Goal: Check status: Check status

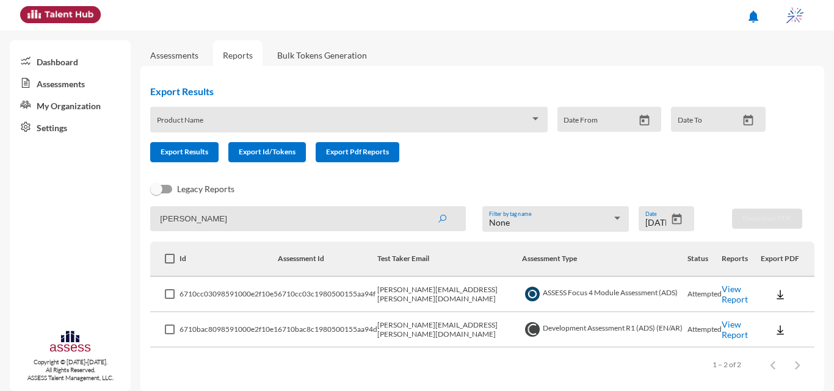
click at [672, 214] on icon "Open calendar" at bounding box center [677, 219] width 10 height 11
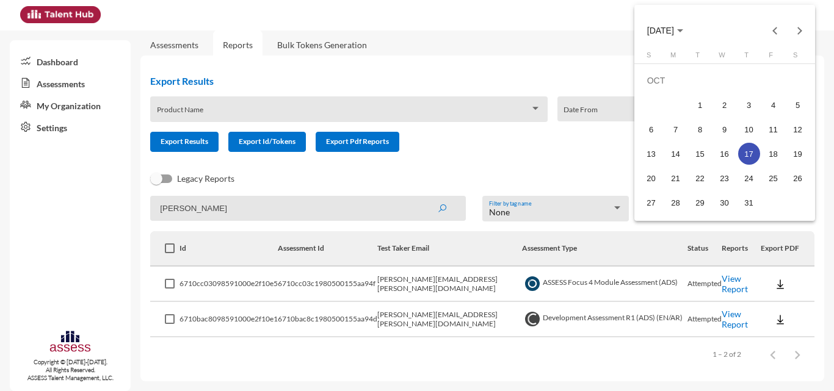
click at [671, 209] on div "28" at bounding box center [676, 203] width 22 height 22
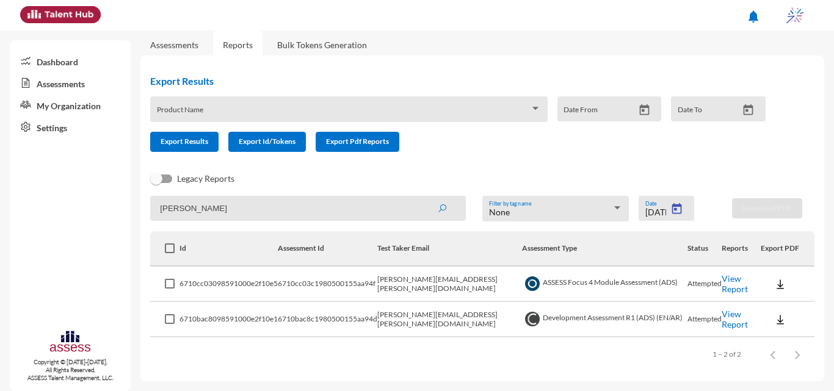
type input "[DATE]"
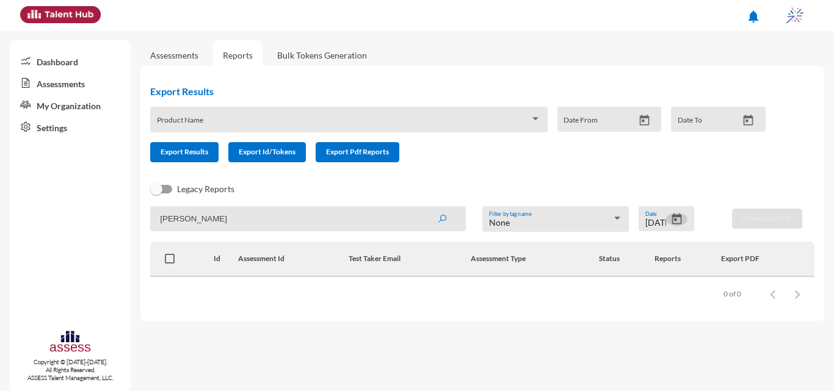
scroll to position [0, 0]
drag, startPoint x: 310, startPoint y: 225, endPoint x: 145, endPoint y: 215, distance: 165.1
click at [145, 215] on div "Export Results Product Name Date From Date To Export Results Export Id/Tokens E…" at bounding box center [482, 193] width 684 height 255
type input "amr [DEMOGRAPHIC_DATA]"
click at [422, 208] on button "submit" at bounding box center [441, 219] width 39 height 22
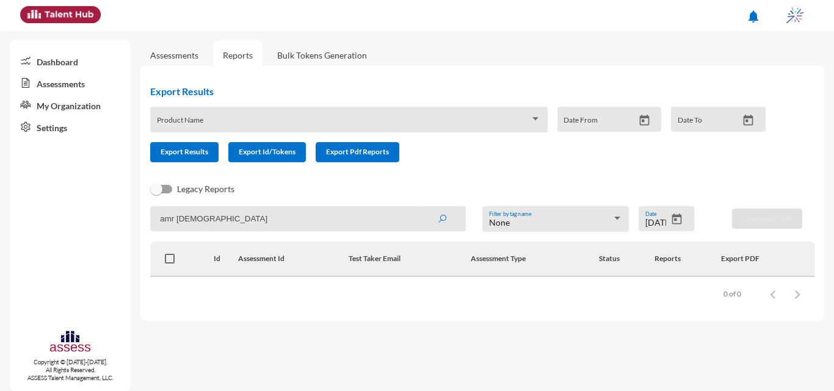
click at [677, 217] on icon "Open calendar" at bounding box center [677, 219] width 10 height 11
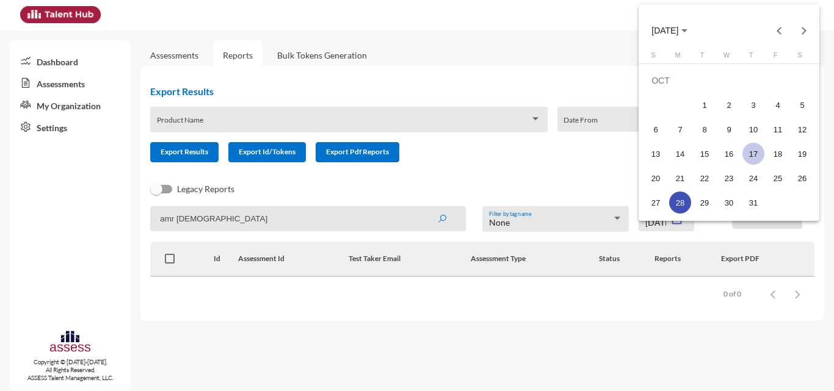
click at [746, 153] on div "17" at bounding box center [753, 154] width 22 height 22
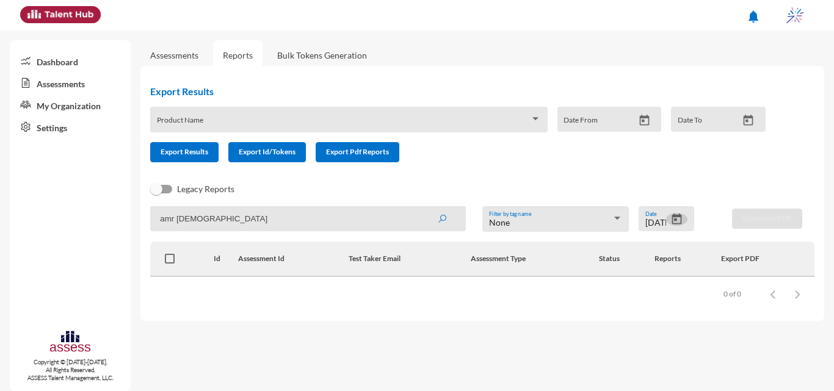
click at [674, 215] on icon "Open calendar" at bounding box center [677, 219] width 10 height 11
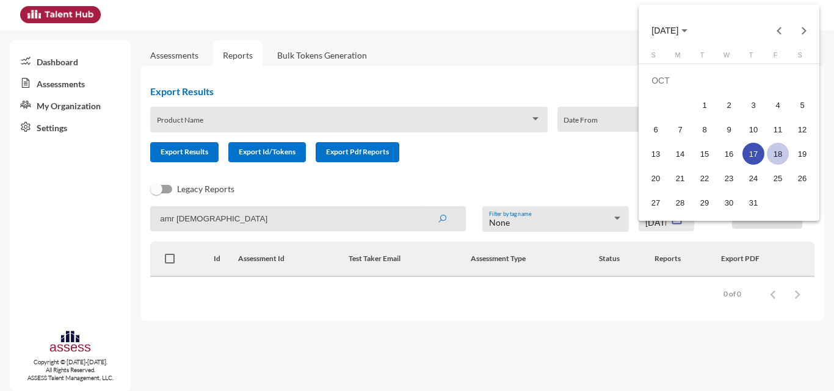
click at [775, 150] on div "18" at bounding box center [778, 154] width 22 height 22
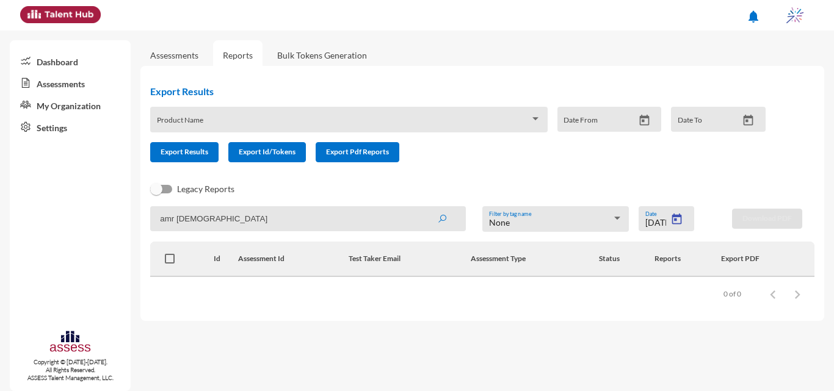
type input "[DATE]"
drag, startPoint x: 280, startPoint y: 223, endPoint x: 175, endPoint y: 183, distance: 113.0
click at [117, 203] on mat-sidenav-container "Dashboard Assessments My Organization Settings Copyright © [DATE]-[DATE]. All R…" at bounding box center [417, 211] width 834 height 361
type input "Amr"
click at [422, 208] on button "submit" at bounding box center [441, 219] width 39 height 22
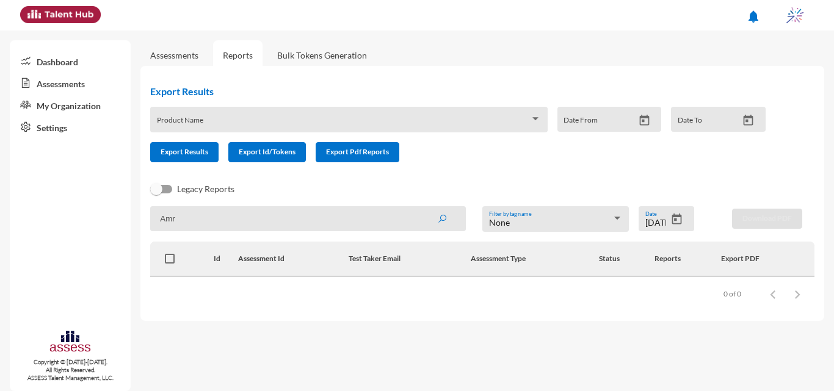
click at [679, 213] on icon "Open calendar" at bounding box center [676, 219] width 13 height 13
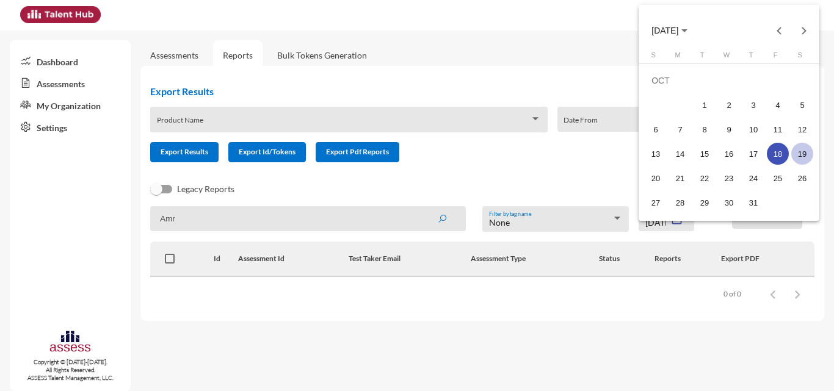
click at [804, 150] on div "19" at bounding box center [802, 154] width 22 height 22
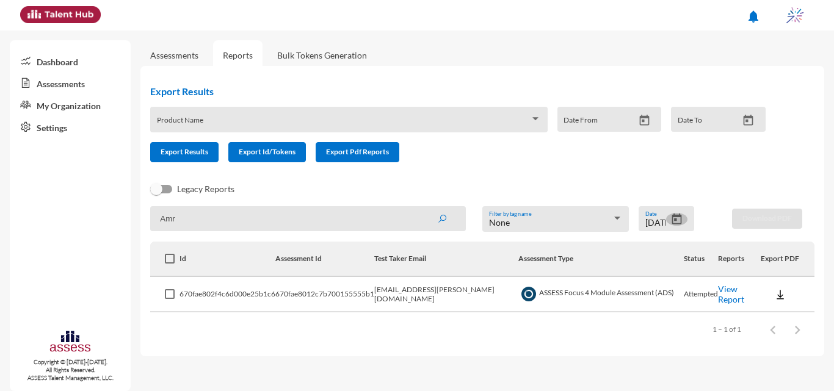
click at [669, 217] on button "Open calendar" at bounding box center [676, 219] width 21 height 13
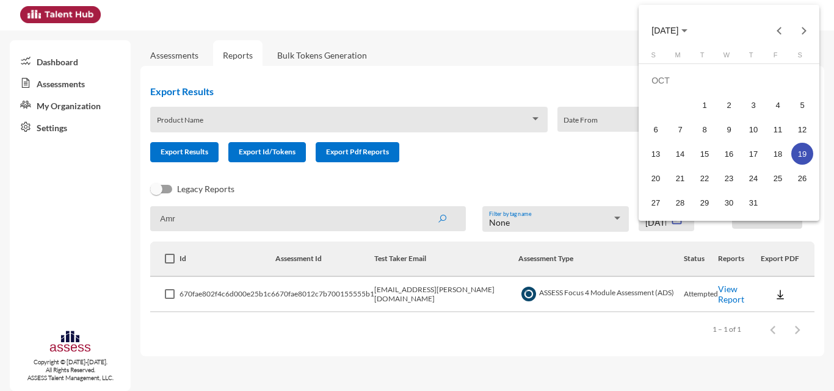
click at [669, 217] on div "S M T W T F S [DATE] 2 3 4 5 6 7 8 9 10 11 12 13 14 15 16 17 18 19 20 21 22 23 …" at bounding box center [728, 135] width 181 height 168
click at [648, 178] on div "20" at bounding box center [656, 178] width 22 height 22
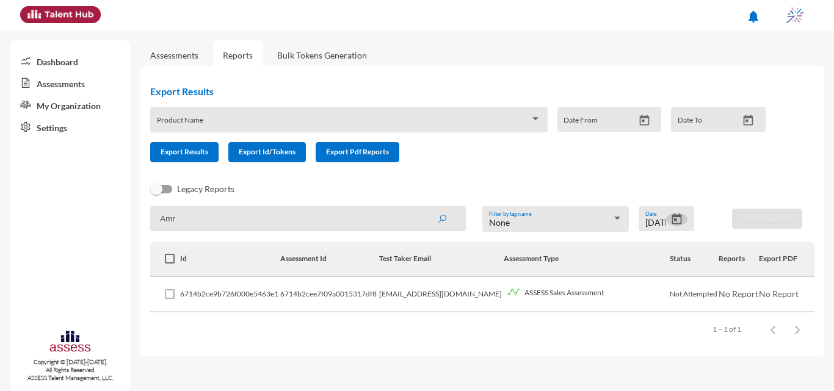
click at [684, 223] on button "Open calendar" at bounding box center [676, 219] width 21 height 13
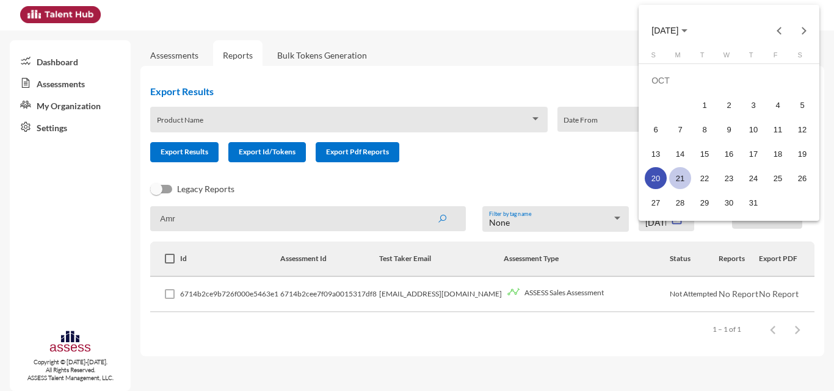
click at [687, 170] on div "21" at bounding box center [680, 178] width 22 height 22
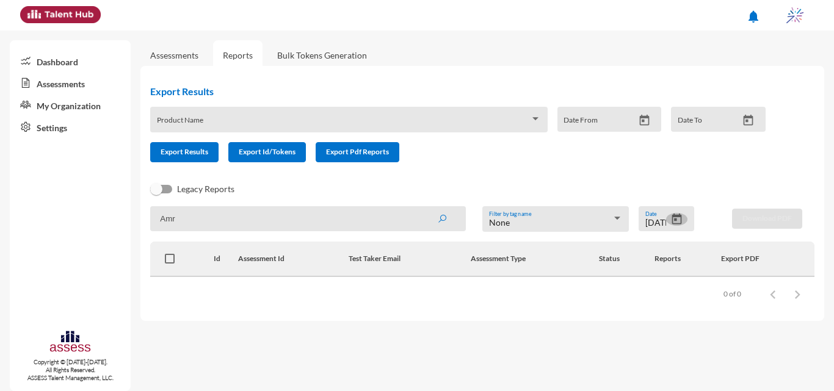
click at [670, 220] on button "Open calendar" at bounding box center [676, 219] width 21 height 13
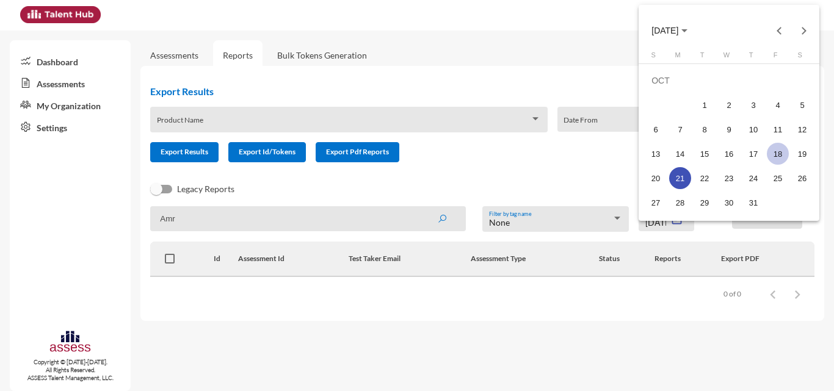
click at [786, 149] on div "18" at bounding box center [778, 154] width 22 height 22
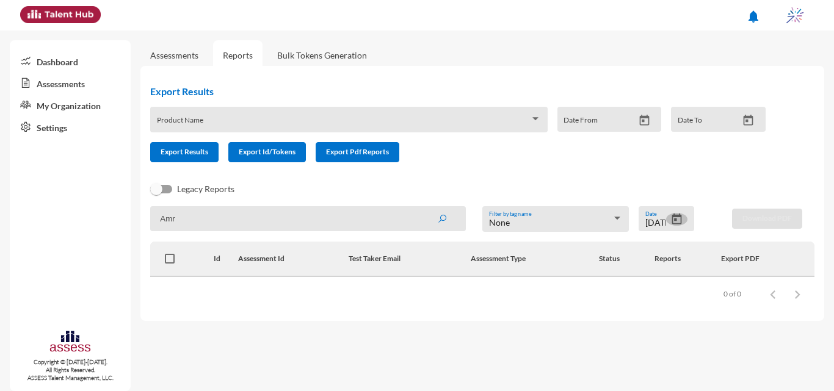
click at [678, 222] on icon "Open calendar" at bounding box center [676, 219] width 13 height 13
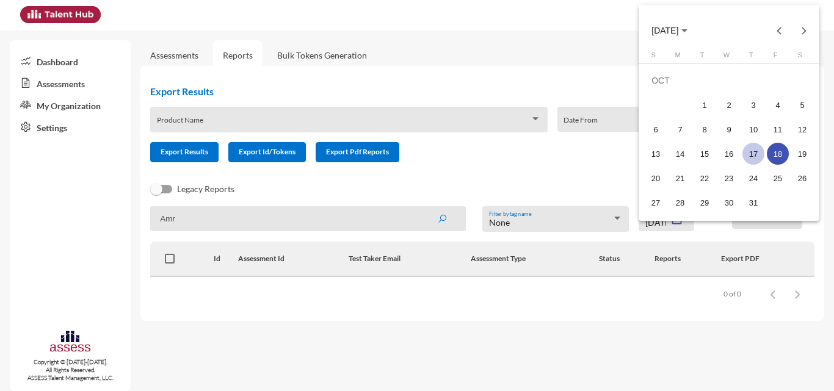
click at [758, 157] on div "17" at bounding box center [753, 154] width 22 height 22
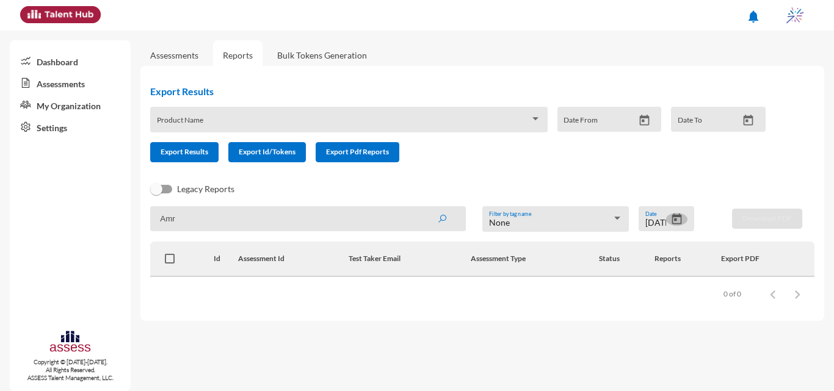
click at [674, 220] on icon "Open calendar" at bounding box center [676, 219] width 13 height 13
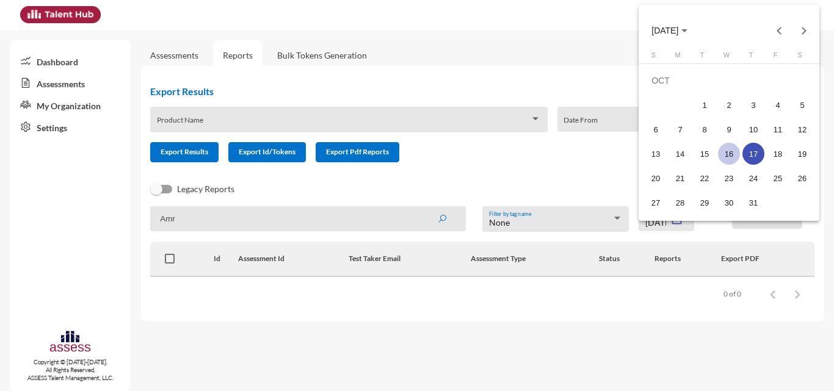
click at [737, 159] on div "16" at bounding box center [729, 154] width 22 height 22
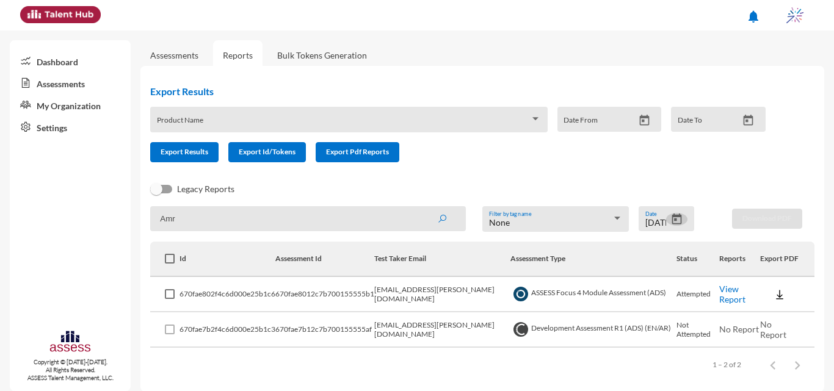
click at [766, 328] on span "No Report" at bounding box center [773, 329] width 26 height 21
drag, startPoint x: 550, startPoint y: 319, endPoint x: 640, endPoint y: 334, distance: 91.6
click at [640, 334] on tr "670fae7b2f4c6d000e25b1c3 670fae7b12c7b700155555af [EMAIL_ADDRESS][PERSON_NAME][…" at bounding box center [482, 330] width 664 height 35
click at [640, 334] on td "Development Assessment R1 (ADS) (EN/AR)" at bounding box center [593, 330] width 166 height 35
click at [627, 332] on td "Development Assessment R1 (ADS) (EN/AR)" at bounding box center [593, 330] width 166 height 35
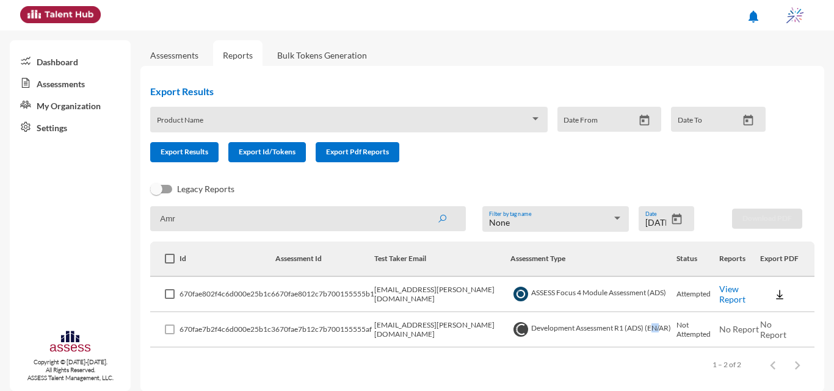
click at [627, 332] on td "Development Assessment R1 (ADS) (EN/AR)" at bounding box center [593, 330] width 166 height 35
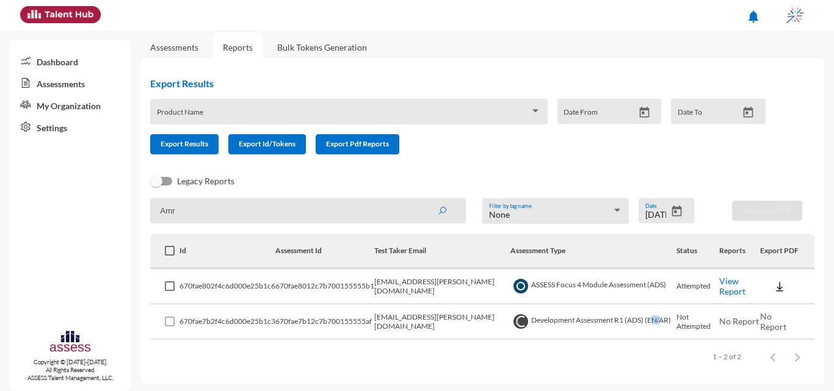
scroll to position [10, 0]
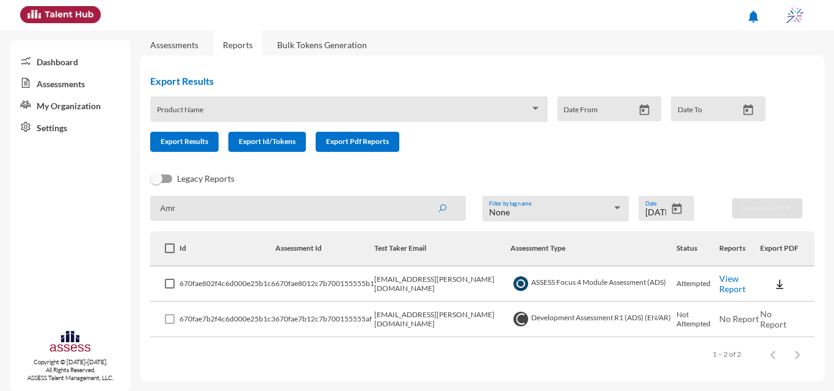
click at [447, 347] on div "Items per page: 100 1 – 2 of 2" at bounding box center [482, 355] width 664 height 34
click at [674, 206] on icon "Open calendar" at bounding box center [677, 208] width 10 height 11
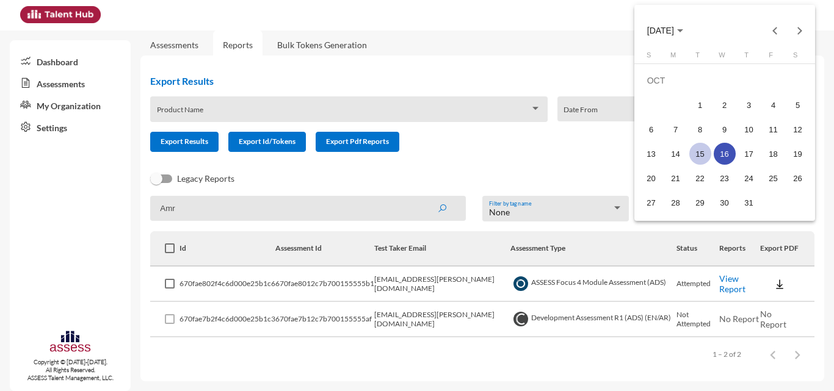
click at [703, 156] on div "15" at bounding box center [700, 154] width 22 height 22
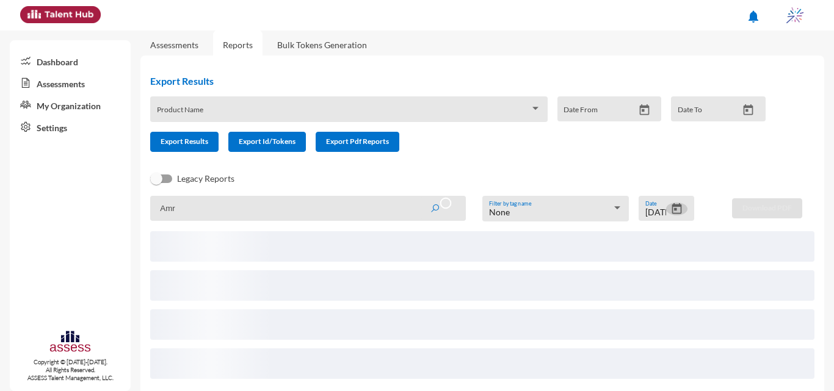
scroll to position [0, 0]
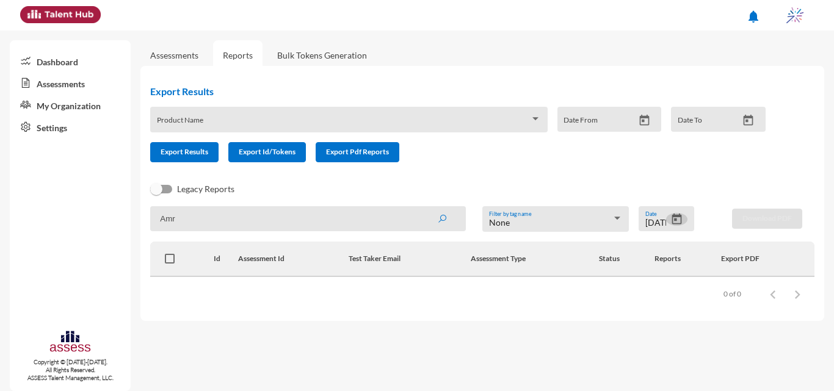
click at [668, 216] on button "Open calendar" at bounding box center [676, 219] width 21 height 13
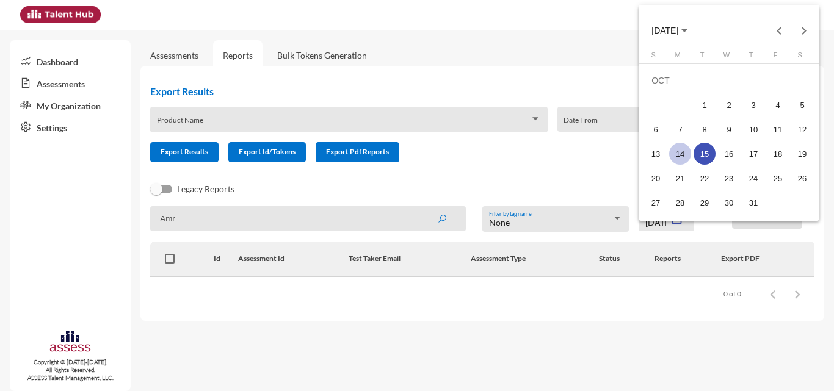
click at [679, 159] on div "14" at bounding box center [680, 154] width 22 height 22
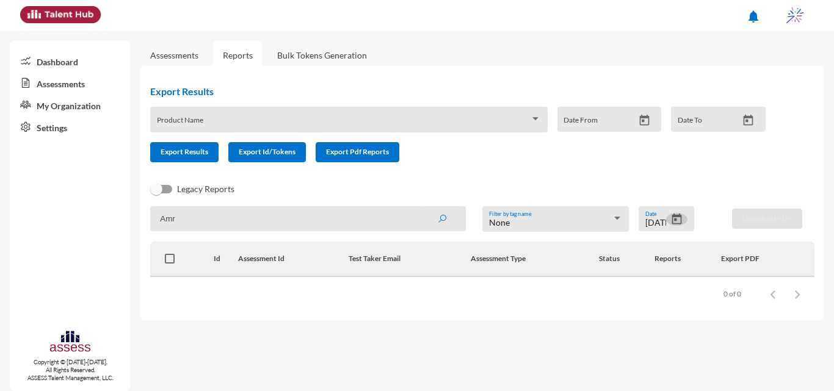
click at [671, 219] on icon "Open calendar" at bounding box center [676, 219] width 13 height 13
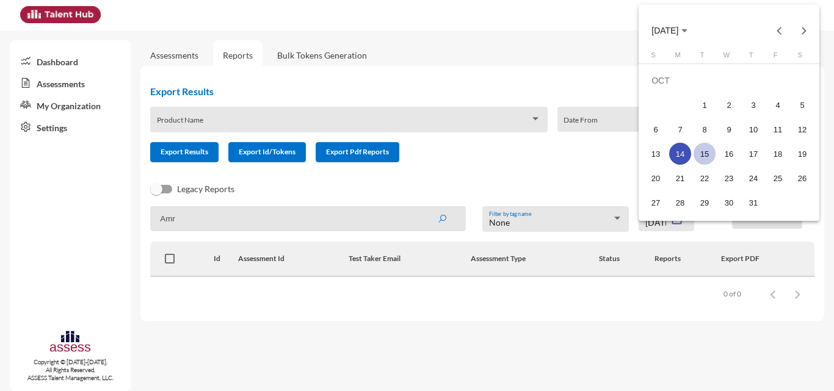
click at [704, 158] on div "15" at bounding box center [704, 154] width 22 height 22
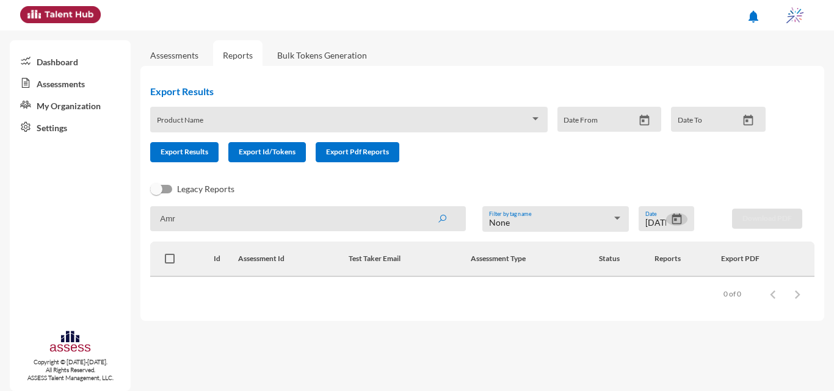
click at [670, 221] on button "Open calendar" at bounding box center [676, 219] width 21 height 13
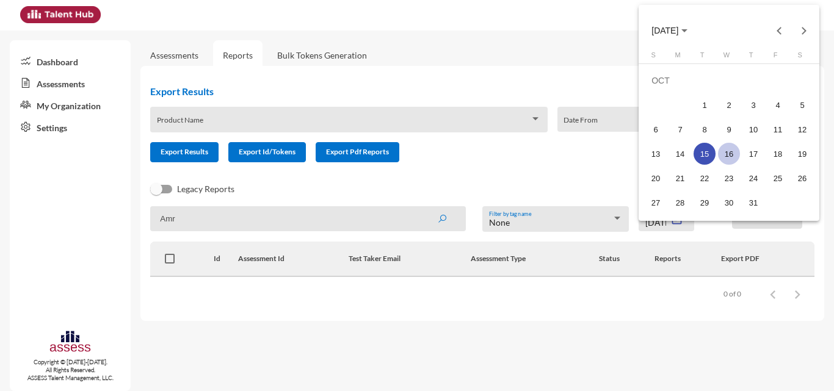
click at [728, 148] on div "16" at bounding box center [729, 154] width 22 height 22
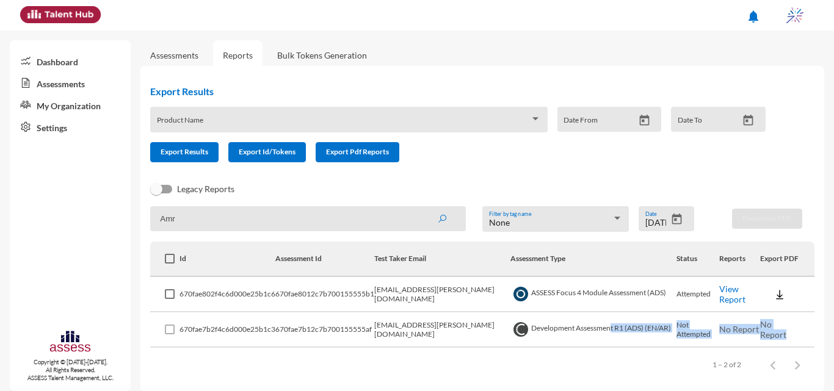
drag, startPoint x: 786, startPoint y: 327, endPoint x: 582, endPoint y: 323, distance: 203.9
click at [582, 323] on tr "670fae7b2f4c6d000e25b1c3 670fae7b12c7b700155555af [EMAIL_ADDRESS][PERSON_NAME][…" at bounding box center [482, 330] width 664 height 35
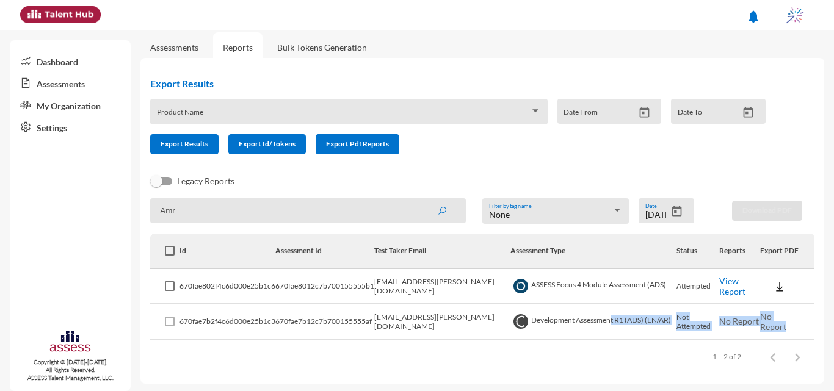
scroll to position [10, 0]
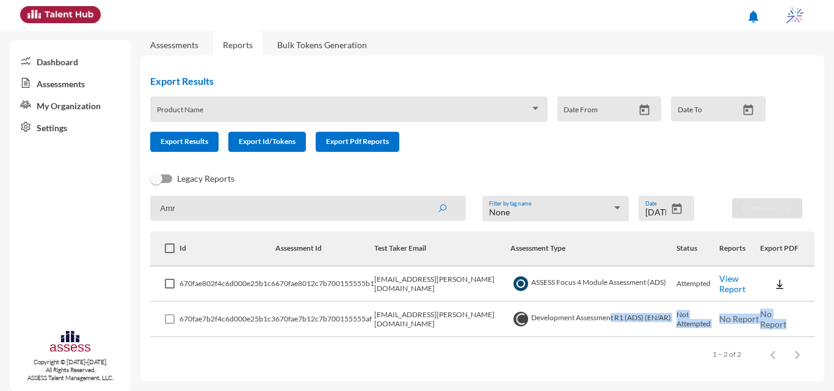
click at [672, 205] on icon "Open calendar" at bounding box center [677, 208] width 10 height 11
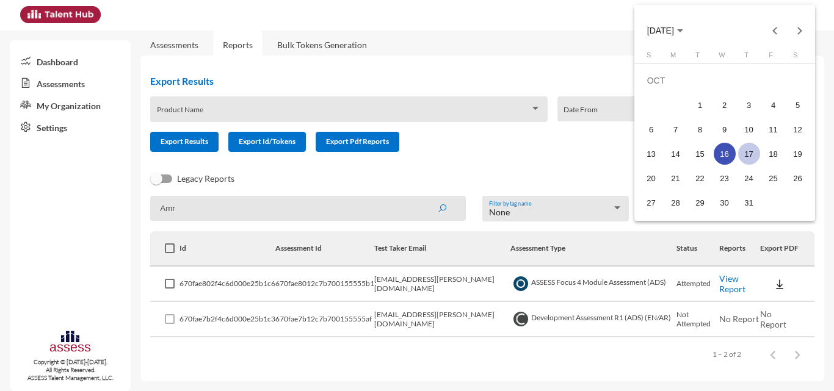
click at [742, 155] on div "17" at bounding box center [749, 154] width 22 height 22
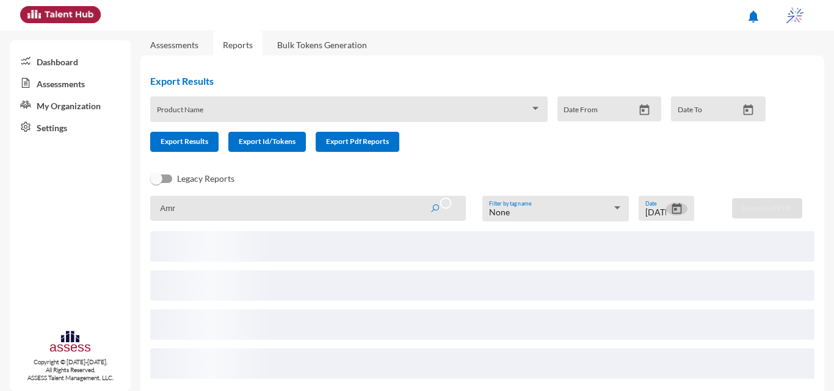
scroll to position [0, 0]
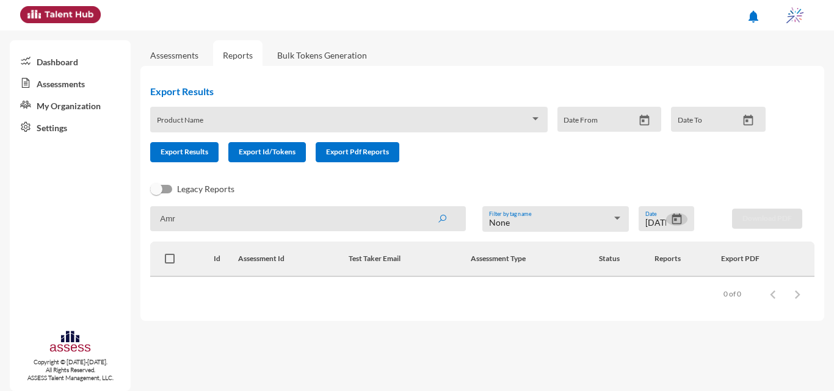
click at [679, 224] on icon "Open calendar" at bounding box center [677, 219] width 10 height 11
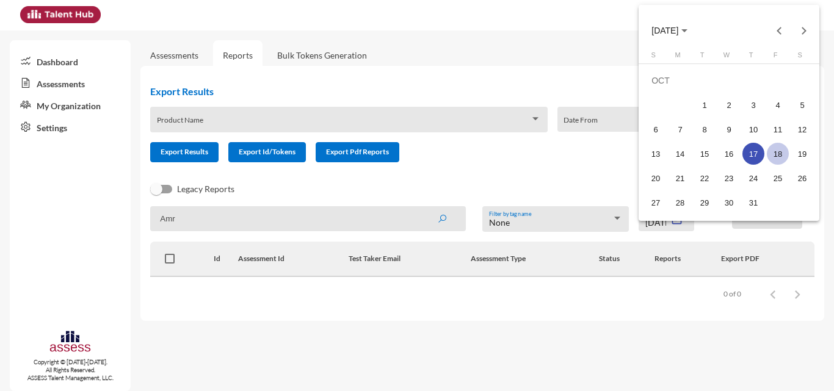
click at [771, 153] on div "18" at bounding box center [778, 154] width 22 height 22
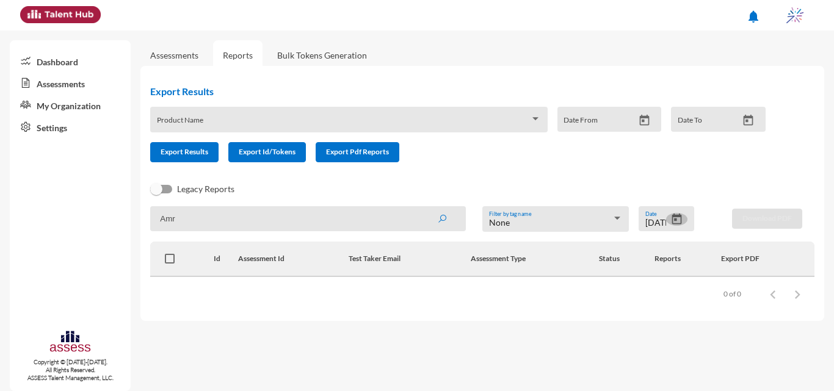
click at [667, 219] on button "Open calendar" at bounding box center [676, 219] width 21 height 13
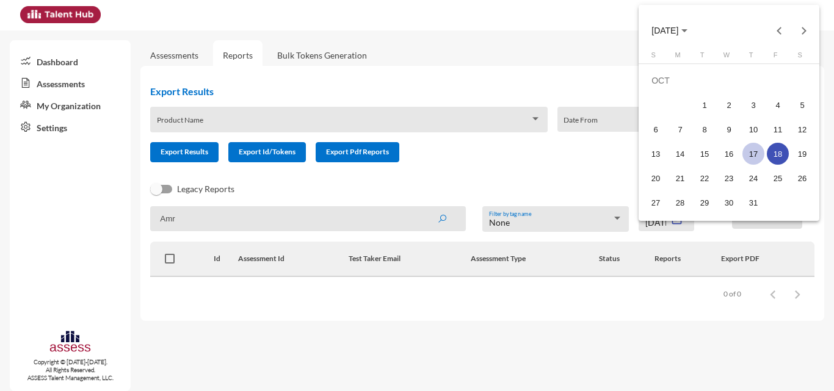
click at [750, 154] on div "17" at bounding box center [753, 154] width 22 height 22
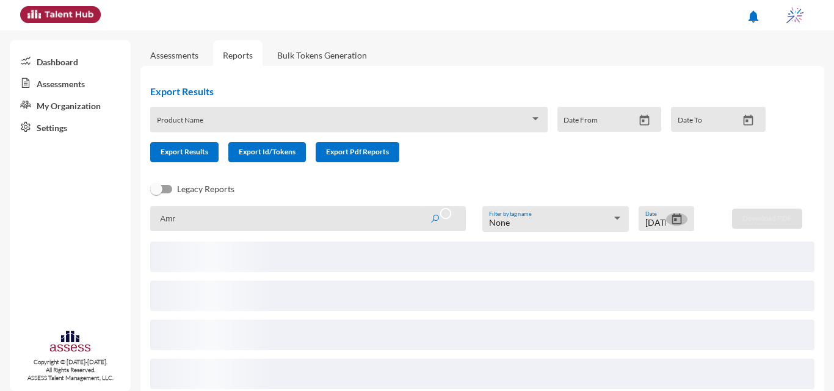
click at [678, 222] on button "Open calendar" at bounding box center [676, 219] width 21 height 13
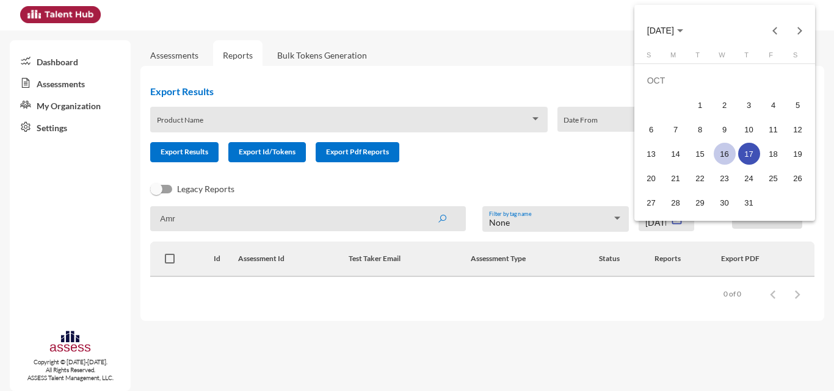
click at [714, 155] on div "16" at bounding box center [725, 154] width 22 height 22
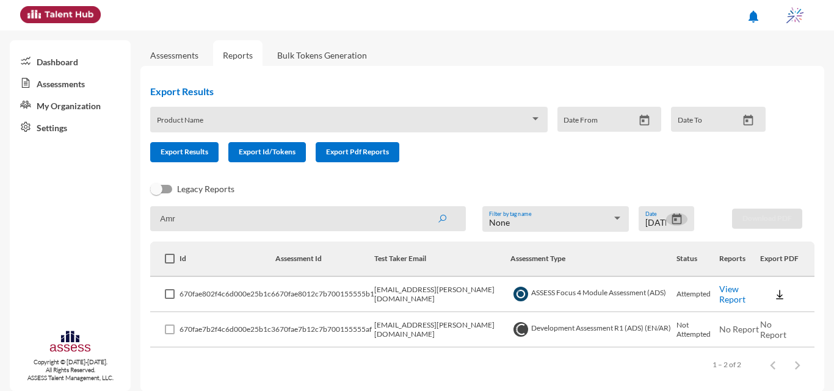
click at [530, 298] on td "ASSESS Focus 4 Module Assessment (ADS)" at bounding box center [593, 294] width 166 height 35
click at [513, 334] on img at bounding box center [520, 329] width 15 height 15
click at [201, 333] on td "670fae7b2f4c6d000e25b1c3" at bounding box center [227, 330] width 96 height 35
click at [169, 333] on span at bounding box center [170, 330] width 10 height 10
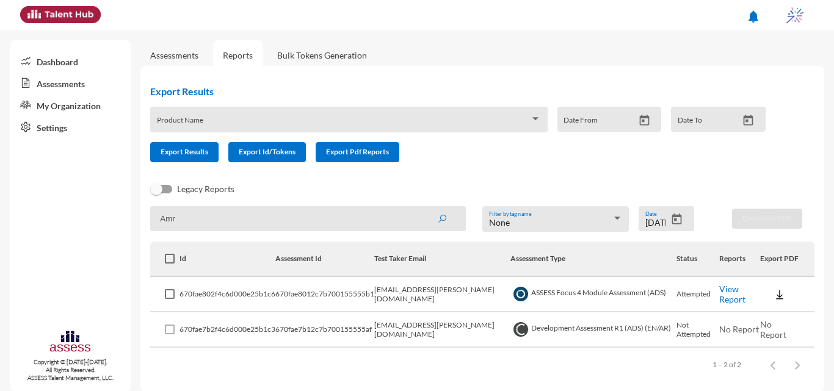
click at [670, 219] on icon "Open calendar" at bounding box center [676, 219] width 13 height 13
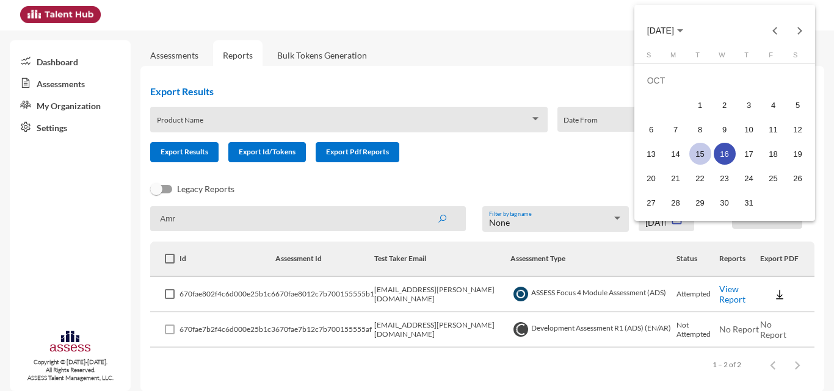
click at [695, 154] on div "15" at bounding box center [700, 154] width 22 height 22
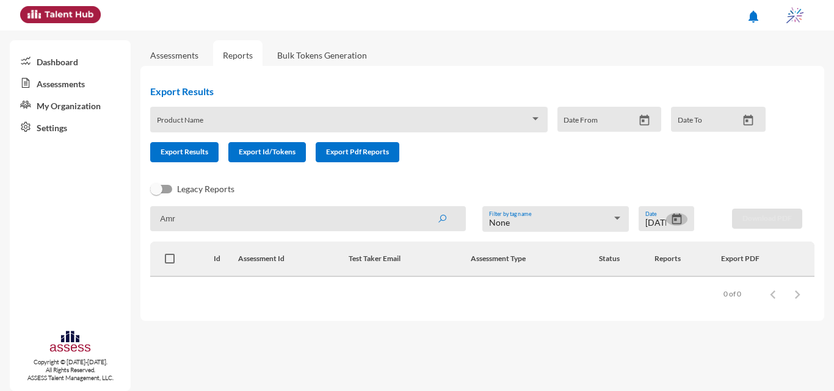
click at [670, 220] on button "Open calendar" at bounding box center [676, 219] width 21 height 13
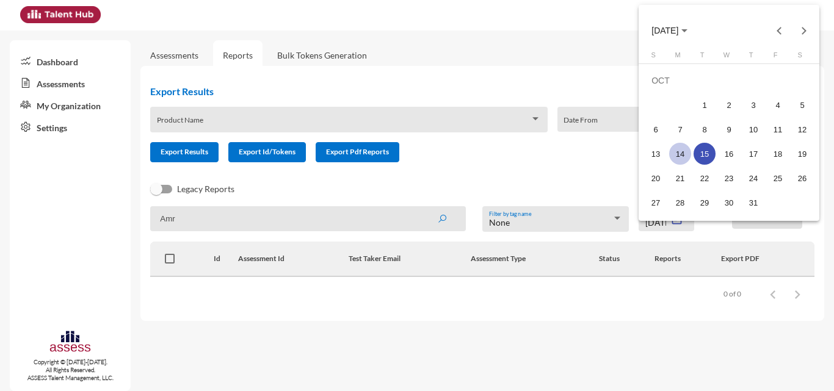
click at [681, 150] on div "14" at bounding box center [680, 154] width 22 height 22
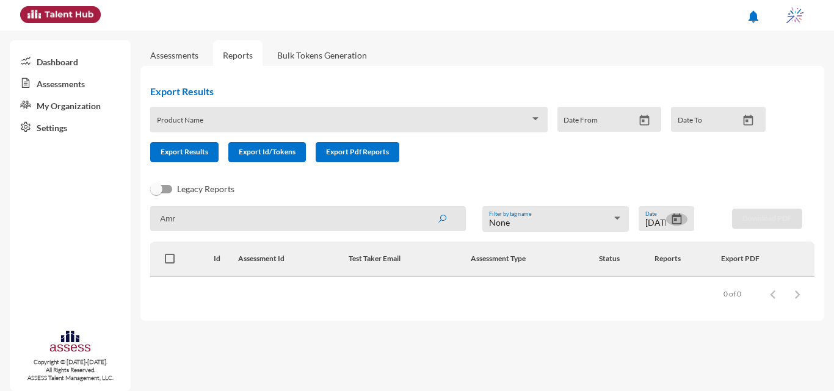
click at [671, 218] on icon "Open calendar" at bounding box center [676, 219] width 13 height 13
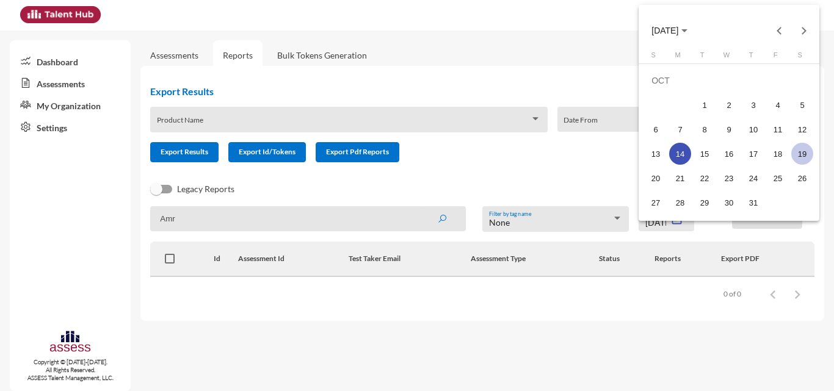
click at [799, 149] on div "19" at bounding box center [802, 154] width 22 height 22
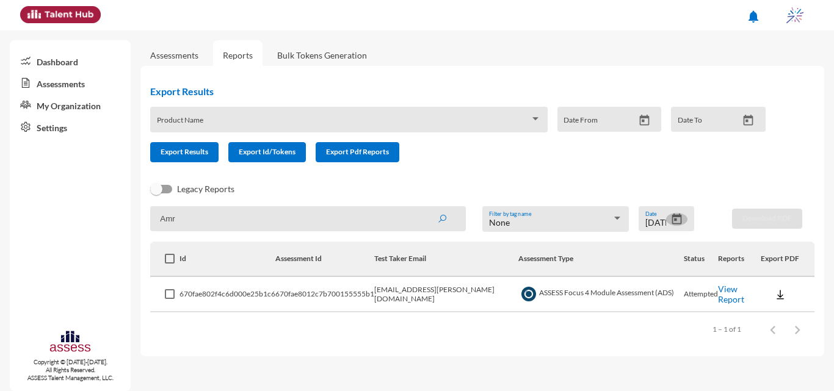
click at [673, 218] on icon "Open calendar" at bounding box center [676, 219] width 13 height 13
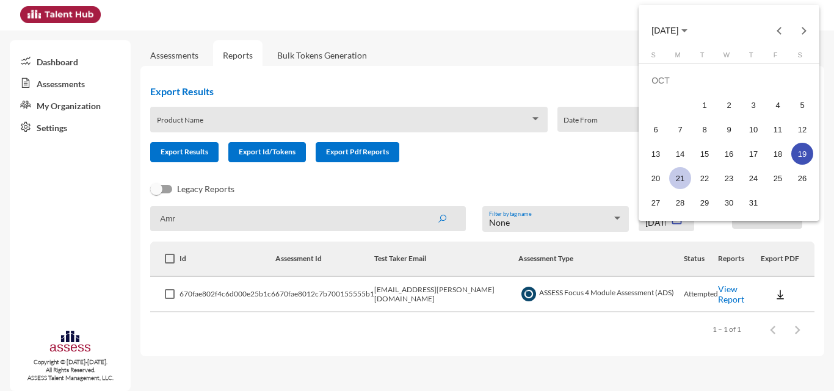
click at [681, 178] on div "21" at bounding box center [680, 178] width 22 height 22
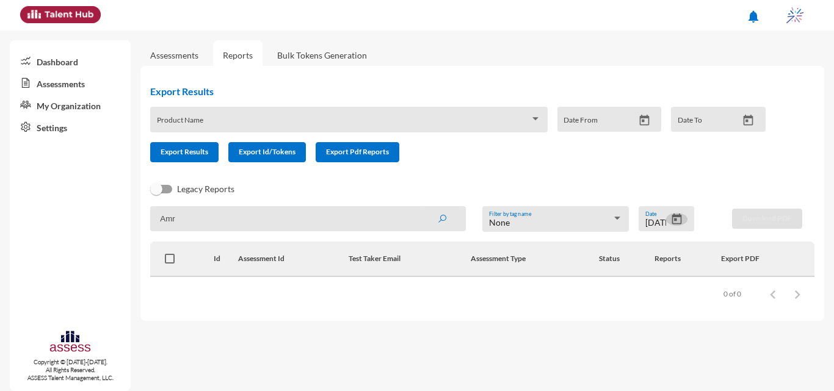
click at [672, 219] on icon "Open calendar" at bounding box center [677, 219] width 10 height 11
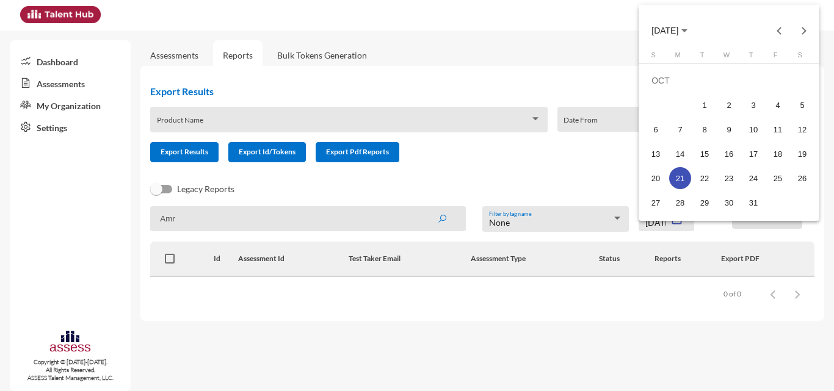
click at [593, 226] on div at bounding box center [417, 195] width 834 height 391
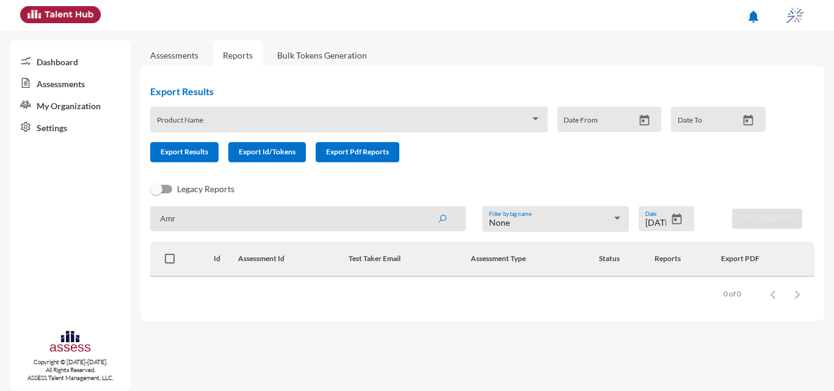
click at [663, 219] on input "[DATE]" at bounding box center [655, 223] width 21 height 10
click at [680, 223] on icon "Open calendar" at bounding box center [676, 219] width 13 height 13
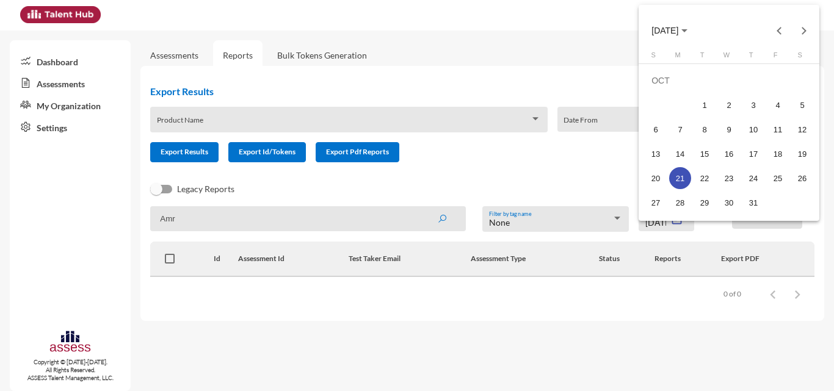
click at [687, 30] on div "Choose month and year" at bounding box center [684, 30] width 6 height 3
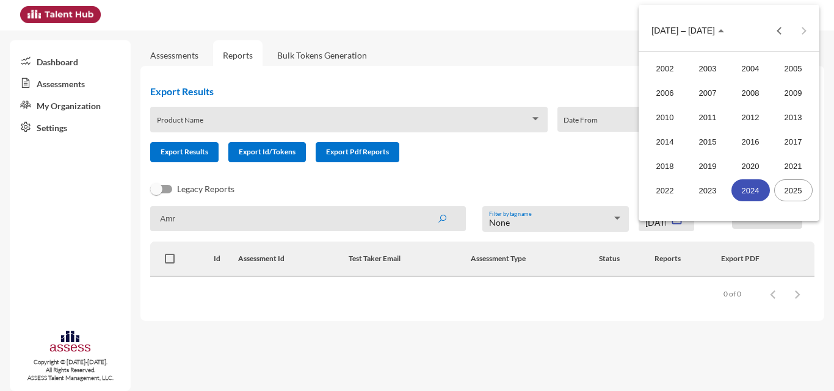
click at [755, 189] on div "2024" at bounding box center [750, 190] width 38 height 22
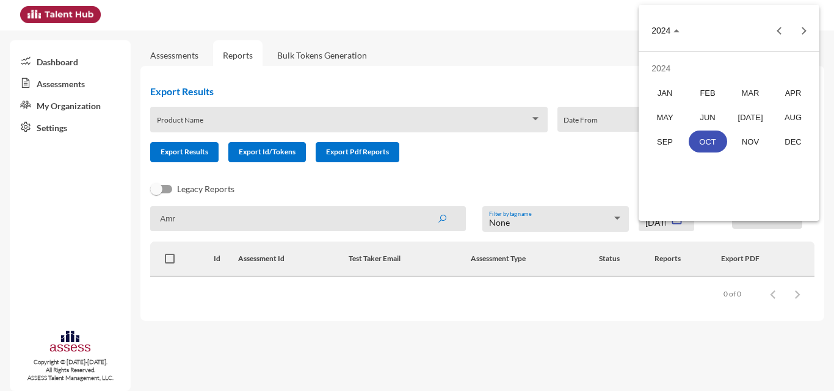
click at [538, 333] on div at bounding box center [417, 195] width 834 height 391
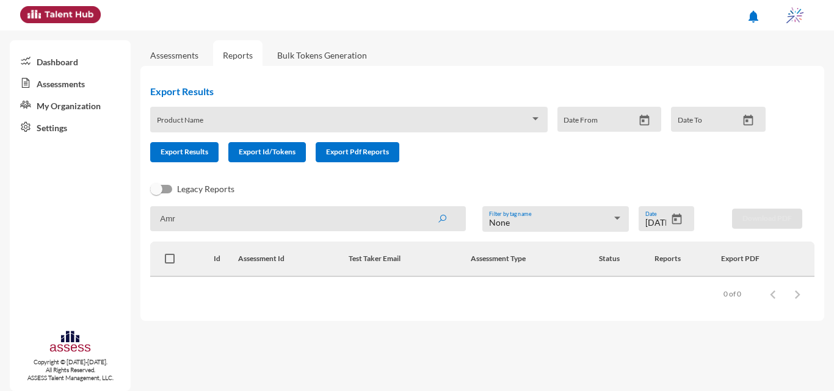
click at [652, 219] on input "[DATE]" at bounding box center [655, 223] width 21 height 10
click at [674, 221] on icon "Open calendar" at bounding box center [677, 219] width 10 height 11
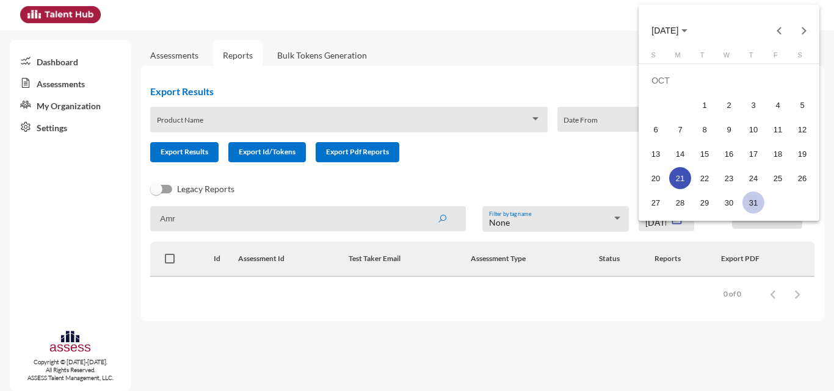
drag, startPoint x: 712, startPoint y: 106, endPoint x: 751, endPoint y: 204, distance: 106.5
click at [751, 204] on tbody "[DATE] 2 3 4 5 6 7 8 9 10 11 12 13 14 15 16 17 18 19 20 21 22 23 24 25 26 27 28…" at bounding box center [728, 141] width 171 height 146
click at [755, 206] on div "31" at bounding box center [753, 203] width 22 height 22
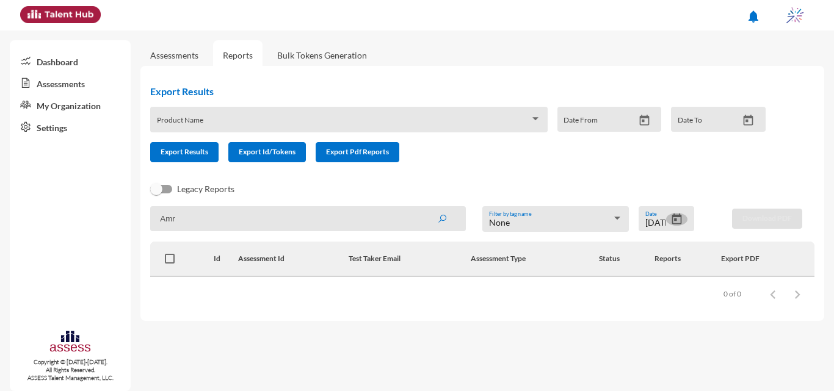
click at [668, 222] on button "Open calendar" at bounding box center [676, 219] width 21 height 13
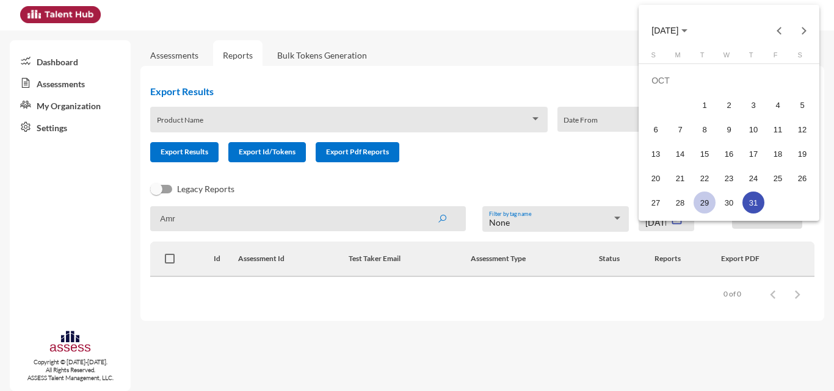
click at [716, 201] on td "29" at bounding box center [704, 202] width 24 height 24
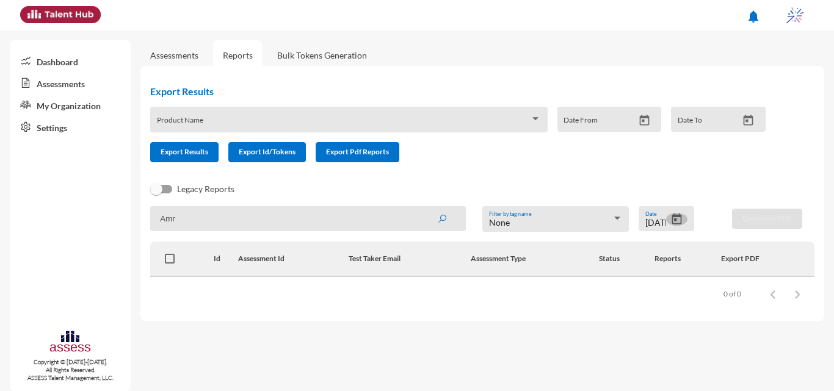
click at [679, 220] on icon "Open calendar" at bounding box center [676, 219] width 13 height 13
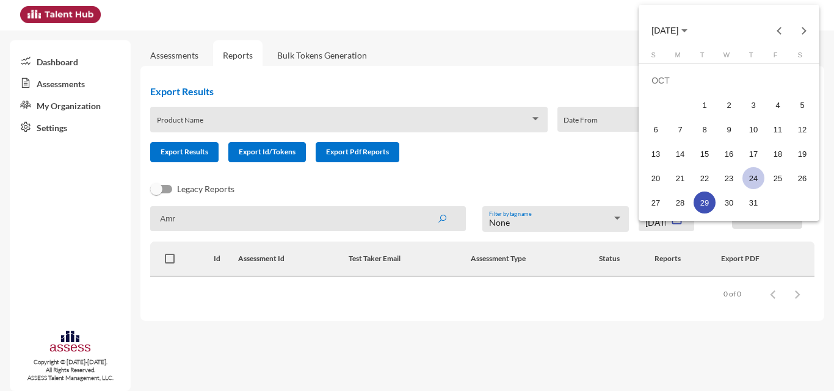
click at [748, 177] on div "24" at bounding box center [753, 178] width 22 height 22
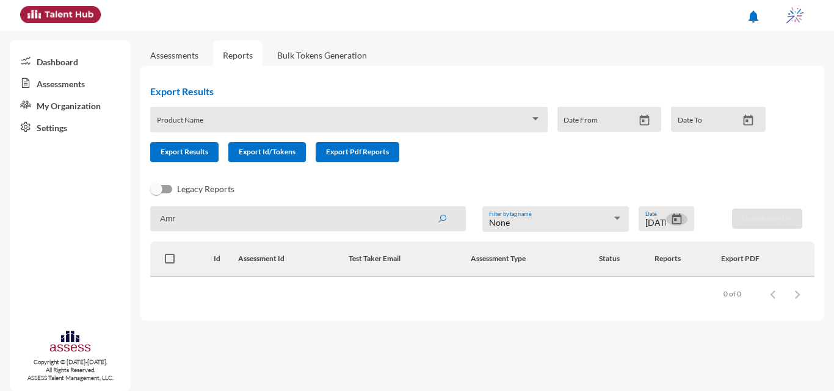
click at [665, 220] on input "[DATE]" at bounding box center [655, 223] width 21 height 10
click at [685, 214] on div at bounding box center [676, 220] width 21 height 15
click at [679, 217] on icon "Open calendar" at bounding box center [677, 219] width 10 height 11
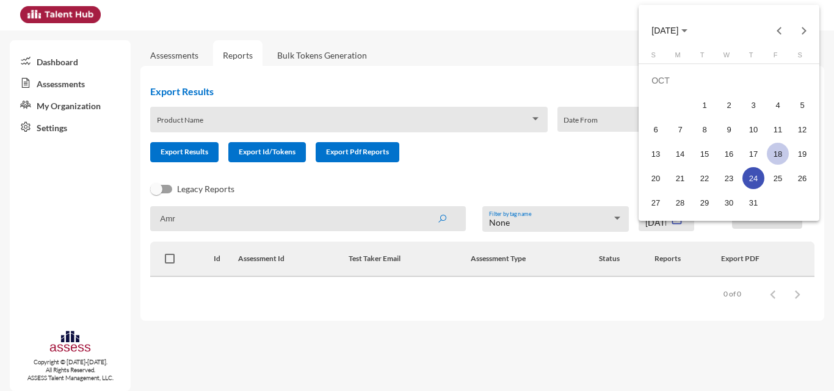
click at [771, 158] on div "18" at bounding box center [778, 154] width 22 height 22
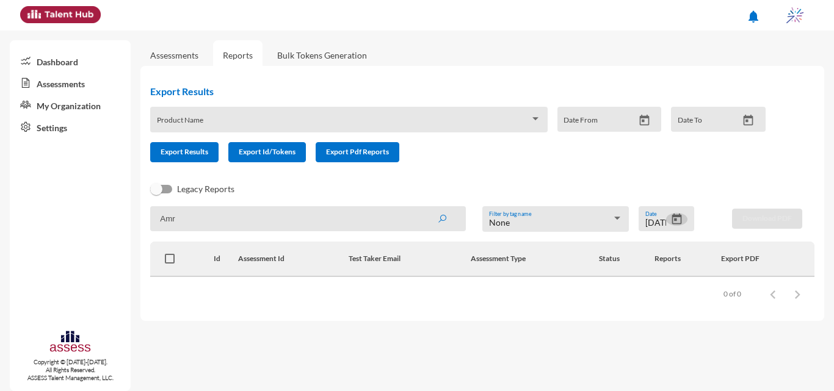
click at [684, 216] on button "Open calendar" at bounding box center [676, 219] width 21 height 13
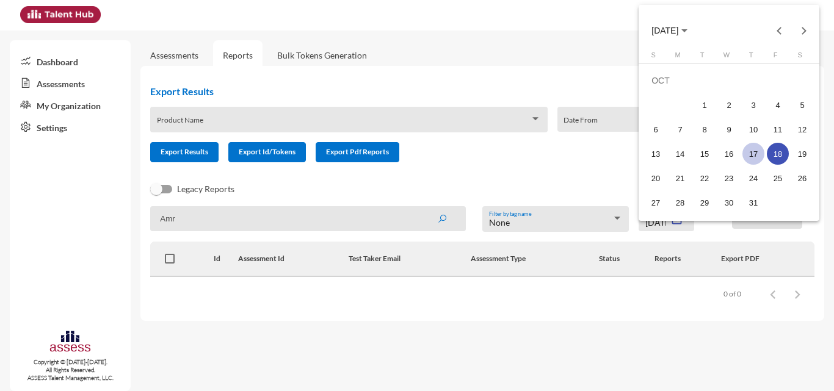
click at [751, 157] on div "17" at bounding box center [753, 154] width 22 height 22
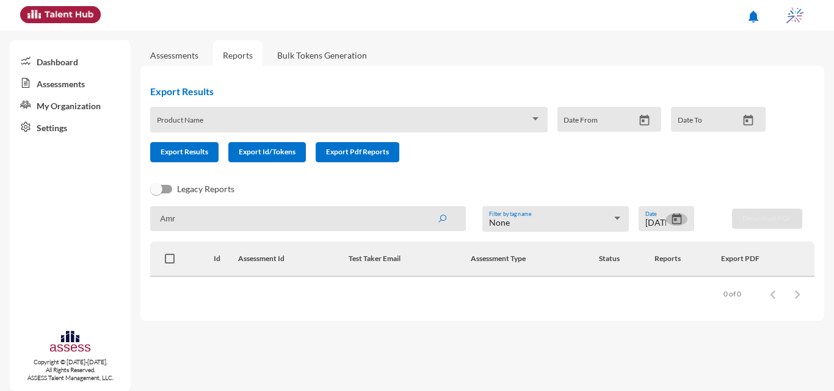
click at [679, 220] on icon "Open calendar" at bounding box center [676, 219] width 13 height 13
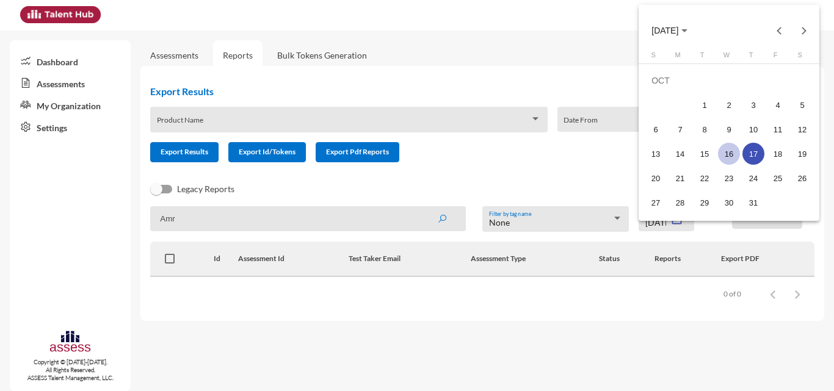
click at [724, 159] on div "16" at bounding box center [729, 154] width 22 height 22
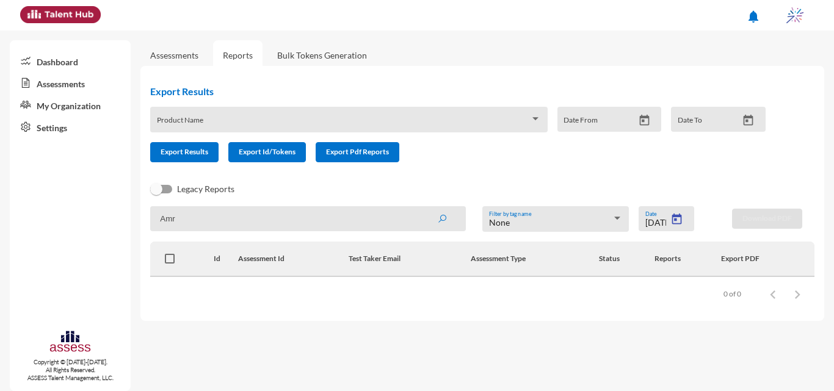
type input "[DATE]"
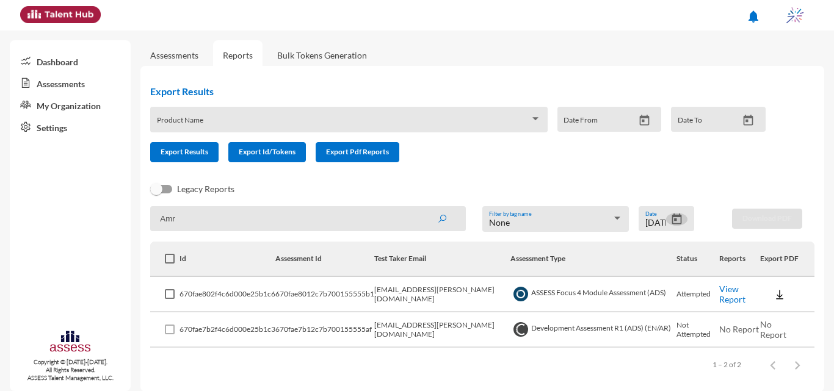
click at [436, 334] on td "[EMAIL_ADDRESS][PERSON_NAME][DOMAIN_NAME]" at bounding box center [442, 330] width 136 height 35
click at [691, 322] on td "Not Attempted" at bounding box center [697, 330] width 43 height 35
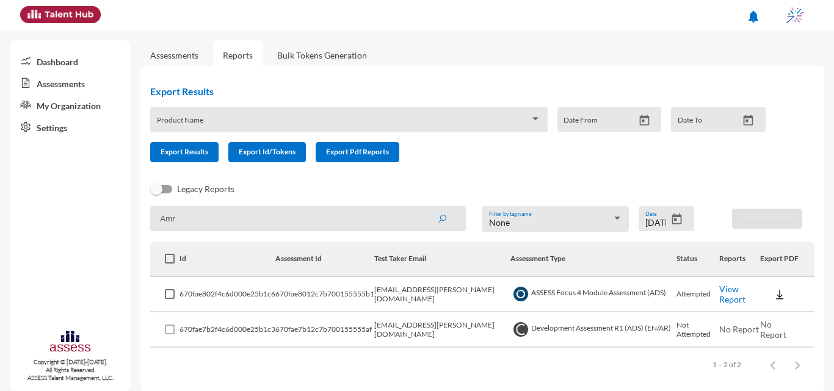
click at [691, 322] on td "Not Attempted" at bounding box center [697, 330] width 43 height 35
click at [172, 330] on span at bounding box center [170, 330] width 10 height 10
click at [164, 292] on td at bounding box center [164, 294] width 29 height 35
click at [169, 297] on span at bounding box center [170, 294] width 10 height 10
click at [169, 299] on input "checkbox" at bounding box center [169, 299] width 1 height 1
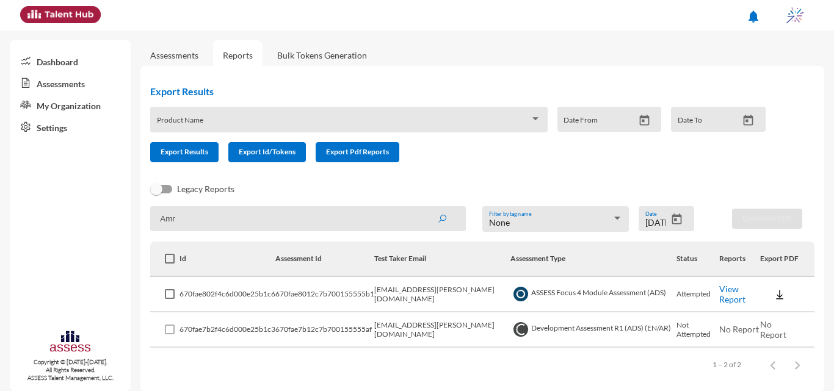
checkbox input "true"
click at [169, 297] on span at bounding box center [170, 294] width 10 height 10
click at [169, 299] on input "checkbox" at bounding box center [169, 299] width 1 height 1
checkbox input "false"
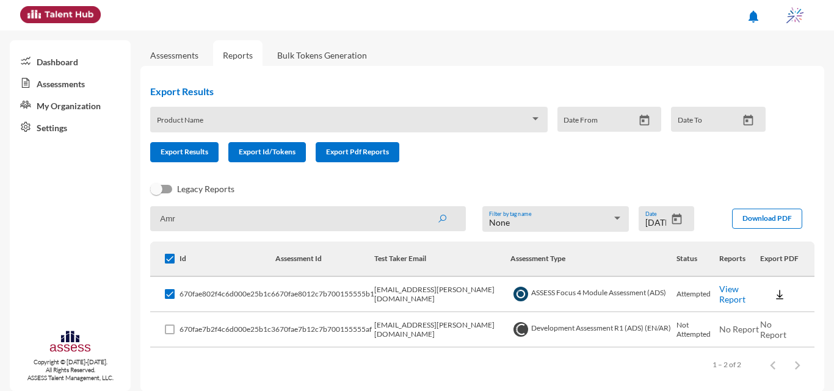
checkbox input "false"
click at [204, 327] on td "670fae7b2f4c6d000e25b1c3" at bounding box center [227, 330] width 96 height 35
click at [205, 345] on td "670fae7b2f4c6d000e25b1c3" at bounding box center [227, 330] width 96 height 35
click at [323, 345] on td "670fae7b12c7b700155555af" at bounding box center [324, 330] width 99 height 35
